Goal: Find specific page/section: Find specific page/section

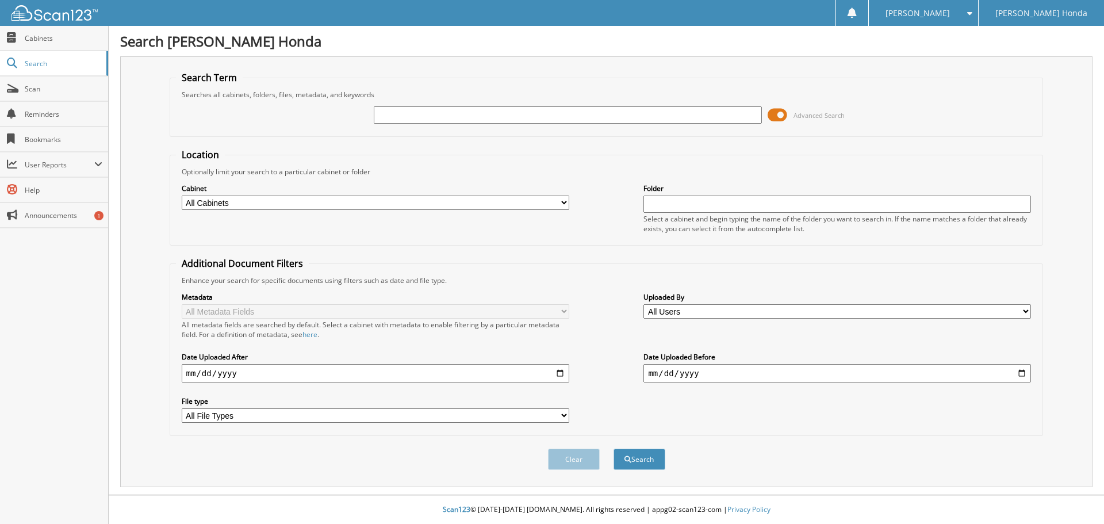
click at [454, 115] on input "text" at bounding box center [567, 114] width 387 height 17
type input "loaners"
click at [613, 448] on button "Search" at bounding box center [639, 458] width 52 height 21
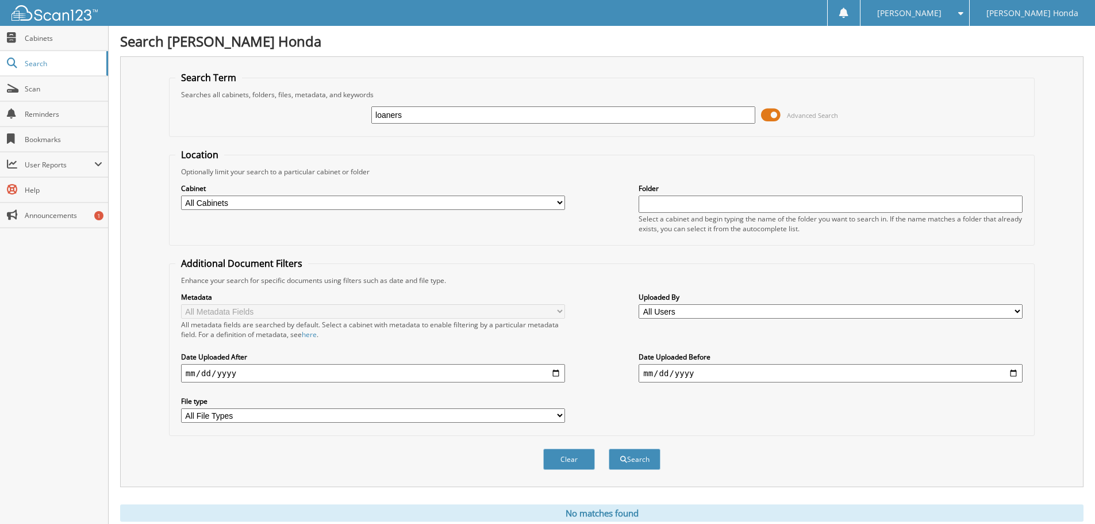
drag, startPoint x: 409, startPoint y: 113, endPoint x: 398, endPoint y: 115, distance: 10.5
click at [398, 115] on input "loaners" at bounding box center [563, 114] width 384 height 17
type input "loaner"
click at [609, 448] on button "Search" at bounding box center [635, 458] width 52 height 21
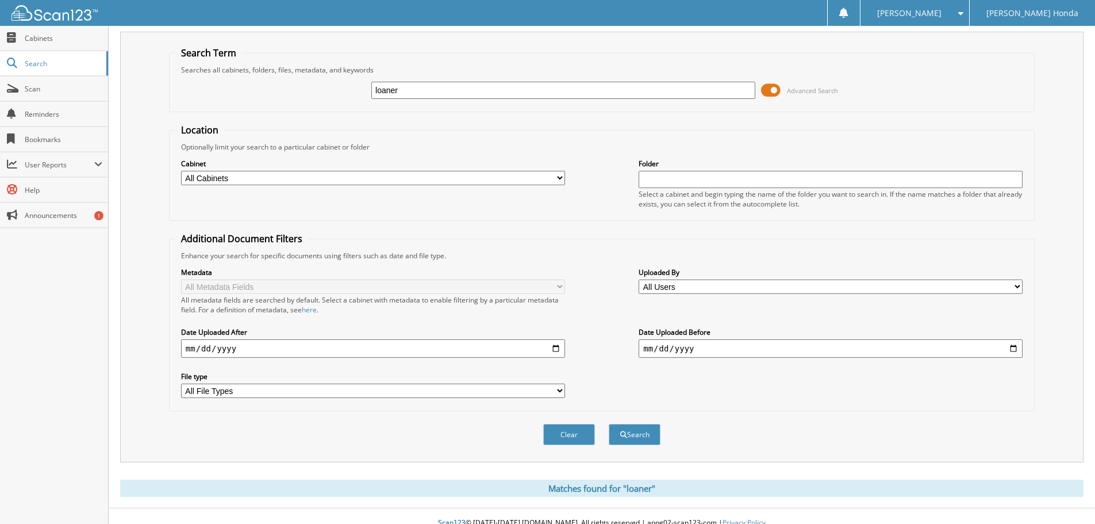
scroll to position [39, 0]
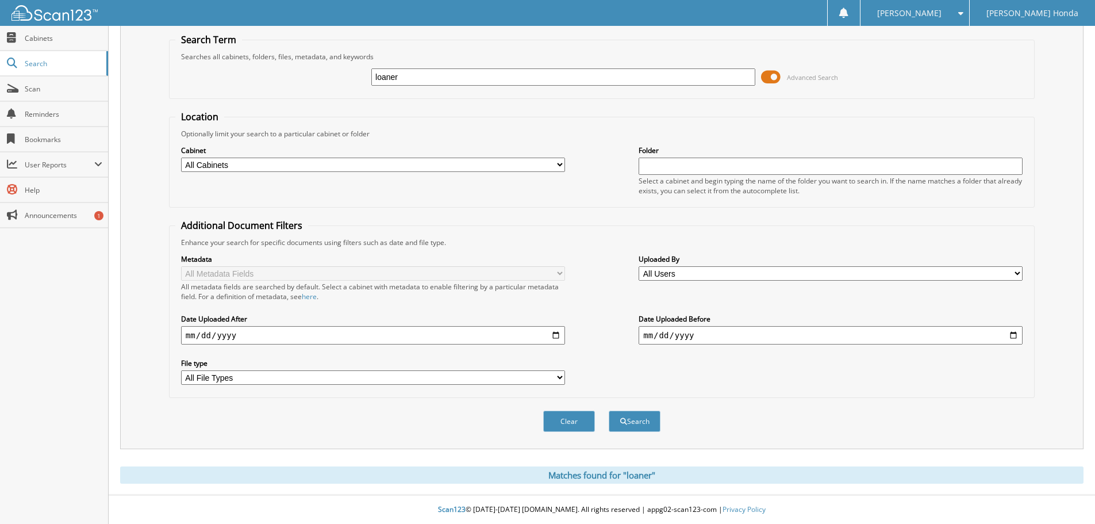
click at [477, 477] on div "Matches found for "loaner"" at bounding box center [601, 474] width 963 height 17
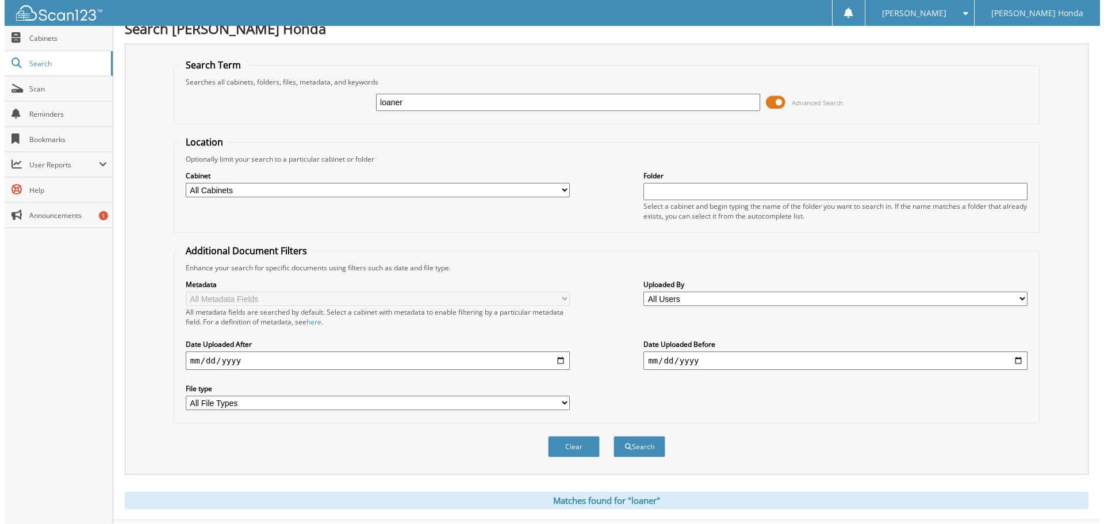
scroll to position [0, 0]
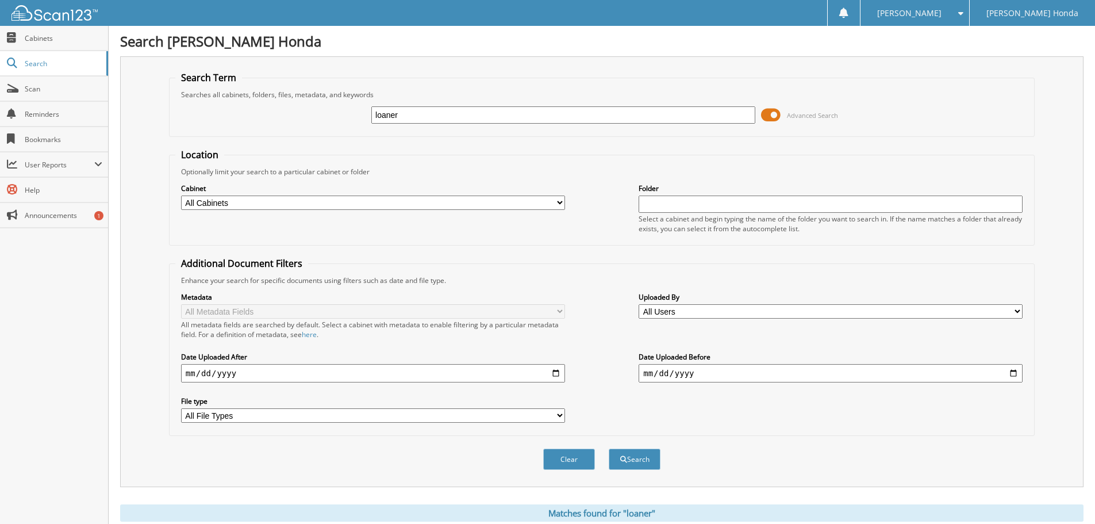
click at [773, 113] on span at bounding box center [771, 114] width 20 height 17
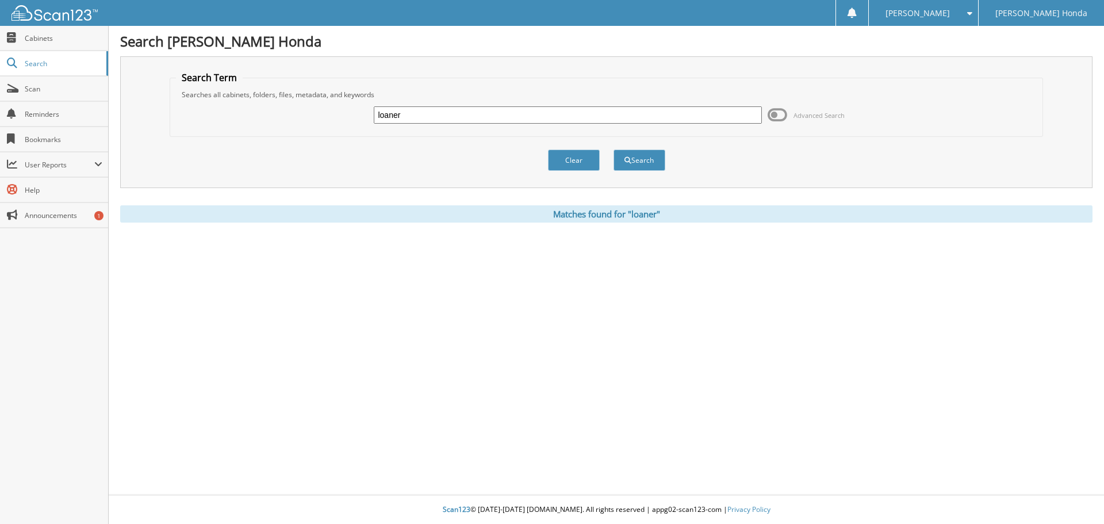
click at [429, 114] on input "loaner" at bounding box center [567, 114] width 387 height 17
type input "loaner paperwork"
click at [613, 149] on button "Search" at bounding box center [639, 159] width 52 height 21
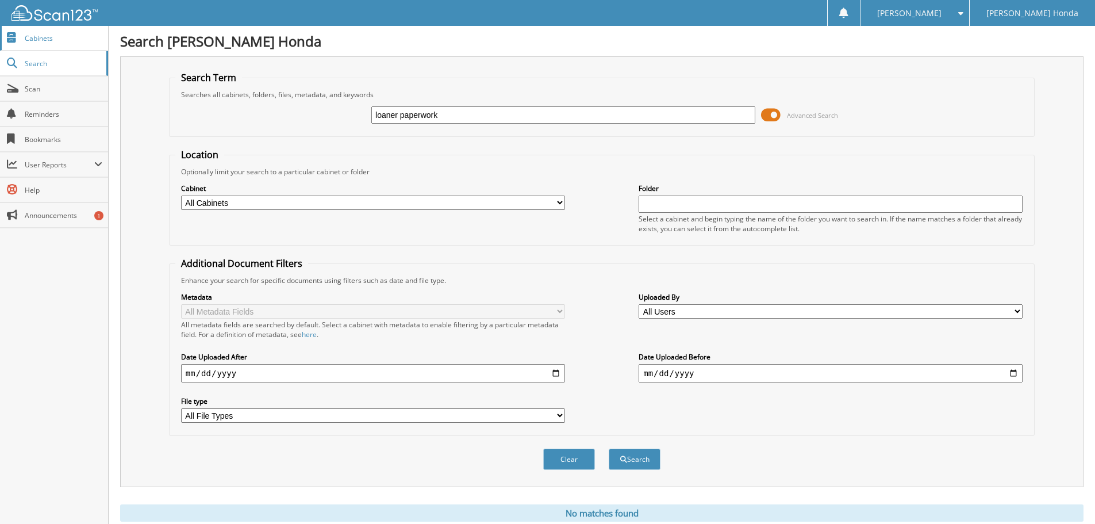
click at [33, 33] on span "Cabinets" at bounding box center [64, 38] width 78 height 10
